Goal: Information Seeking & Learning: Learn about a topic

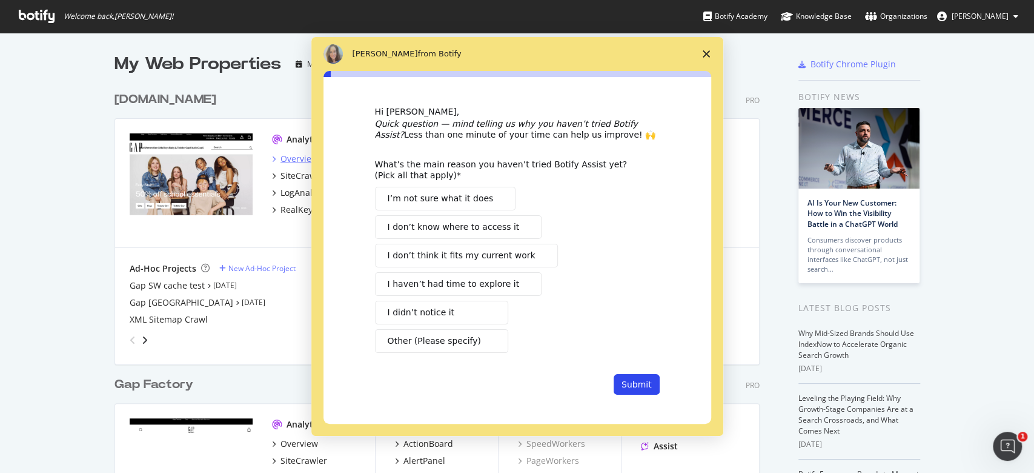
click at [309, 157] on div "Intercom messenger" at bounding box center [517, 236] width 1034 height 473
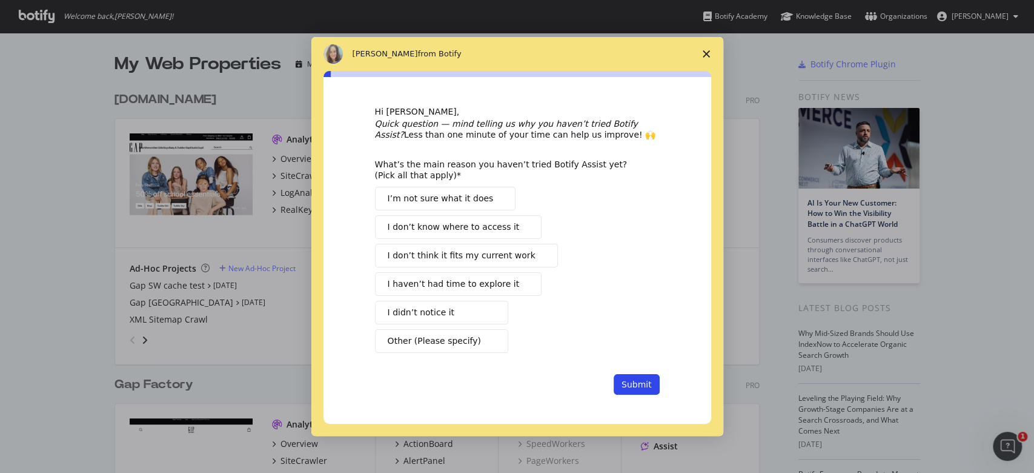
click at [708, 56] on icon "Close survey" at bounding box center [706, 53] width 7 height 7
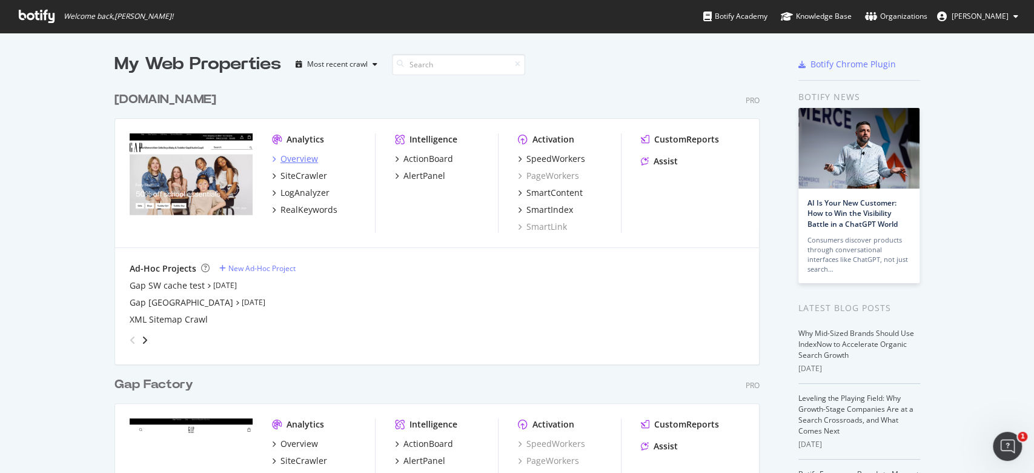
click at [292, 160] on div "Overview" at bounding box center [299, 159] width 38 height 12
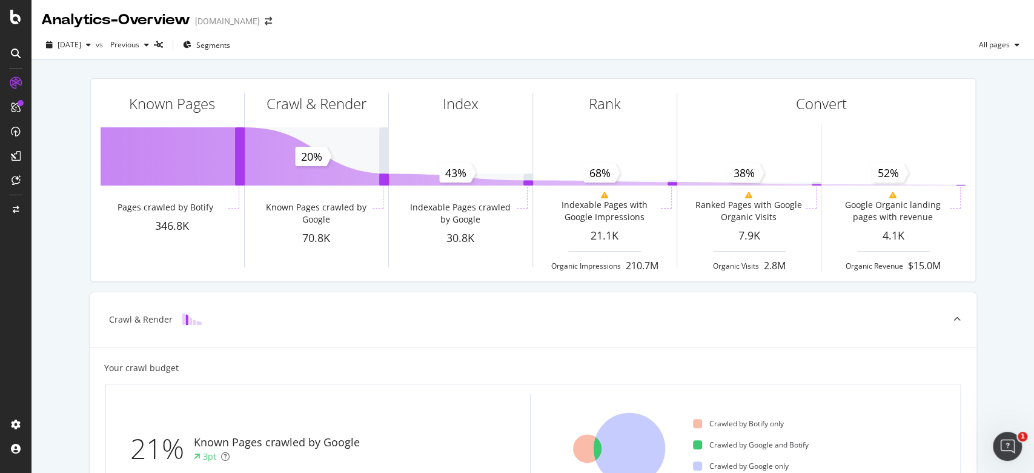
click at [15, 77] on icon at bounding box center [16, 83] width 12 height 12
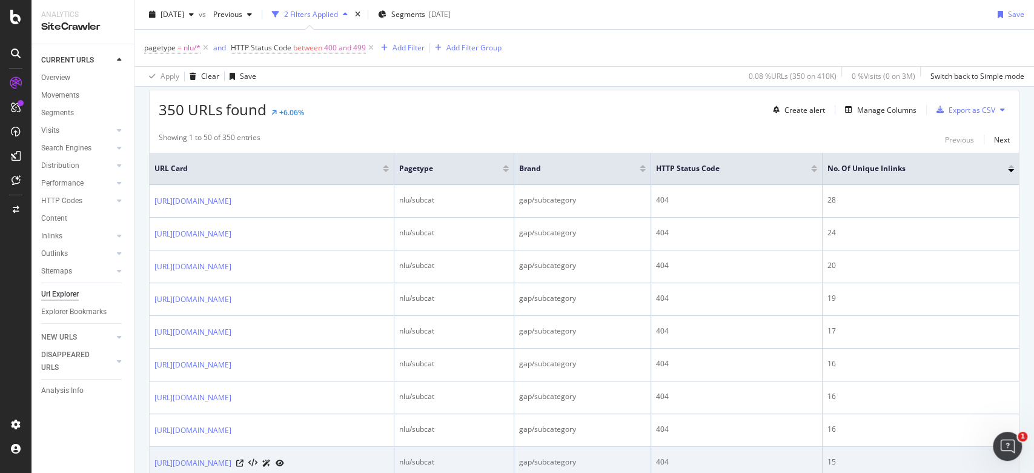
scroll to position [161, 0]
